Goal: Information Seeking & Learning: Learn about a topic

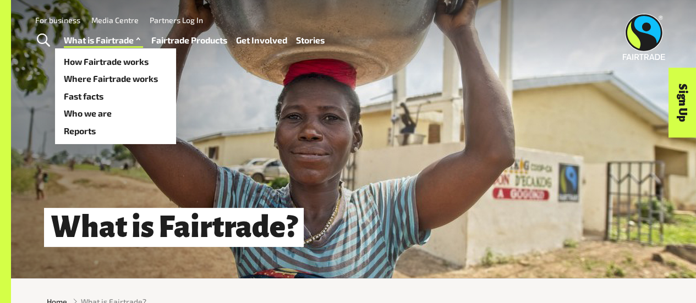
click at [98, 36] on link "What is Fairtrade" at bounding box center [103, 39] width 79 height 15
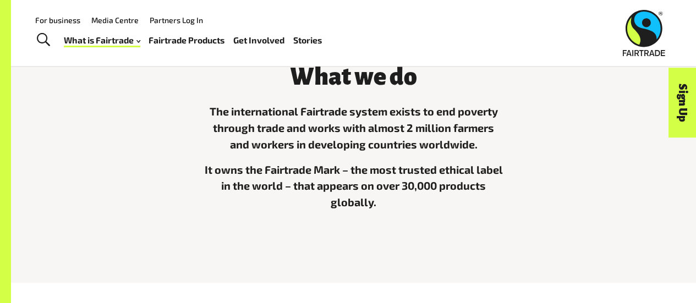
scroll to position [297, 0]
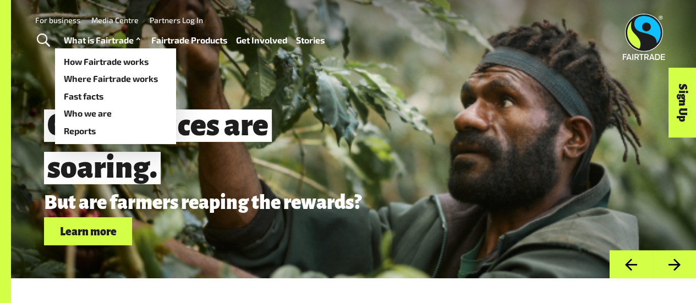
click at [103, 37] on link "What is Fairtrade" at bounding box center [103, 39] width 79 height 15
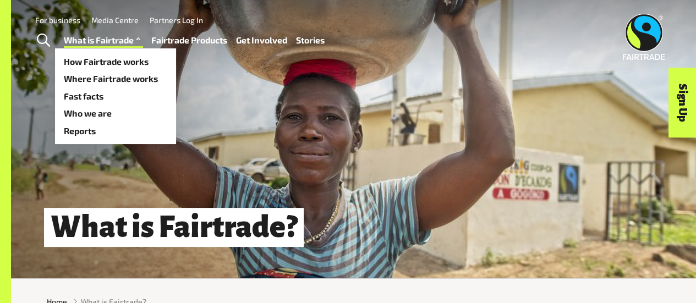
click at [108, 43] on link "What is Fairtrade" at bounding box center [103, 39] width 79 height 15
click at [119, 59] on link "How Fairtrade works" at bounding box center [115, 62] width 121 height 18
click at [137, 42] on span at bounding box center [138, 39] width 9 height 15
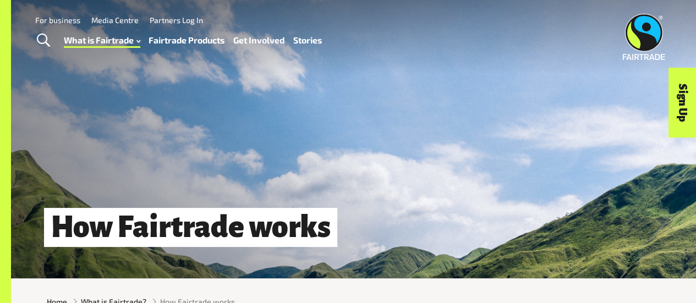
click at [178, 43] on link "Fairtrade Products" at bounding box center [186, 39] width 76 height 15
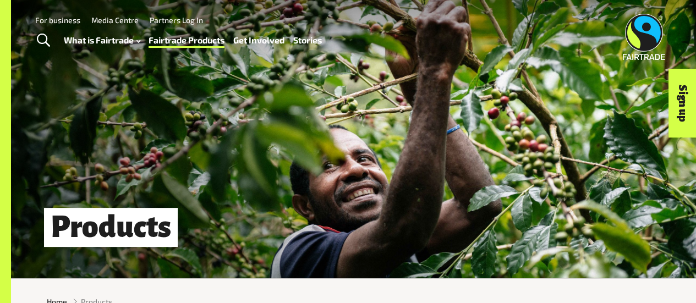
click at [134, 49] on div "What is Fairtrade How Fairtrade works Where Fairtrade works Fast facts Who we a…" at bounding box center [197, 39] width 267 height 27
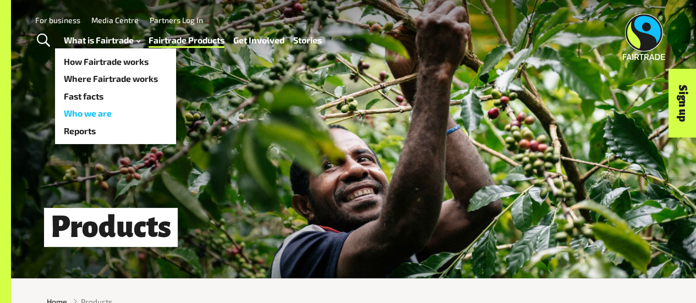
click at [107, 117] on link "Who we are" at bounding box center [115, 114] width 121 height 18
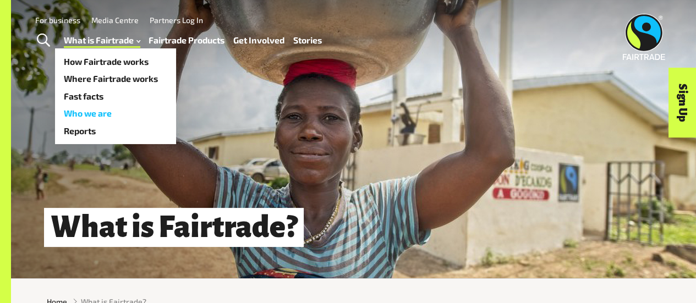
click at [104, 107] on link "Who we are" at bounding box center [115, 114] width 121 height 18
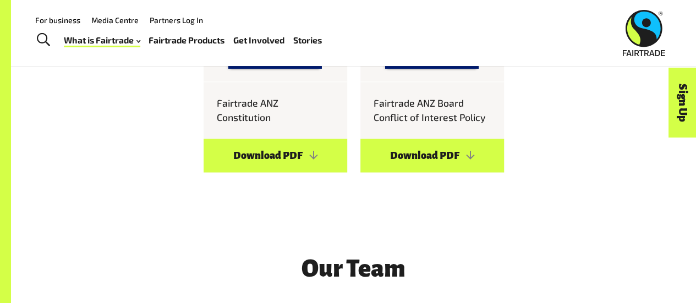
scroll to position [988, 0]
